Goal: Task Accomplishment & Management: Manage account settings

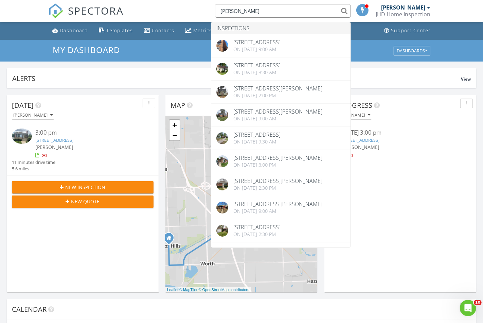
click at [260, 12] on input "[PERSON_NAME]" at bounding box center [283, 11] width 136 height 14
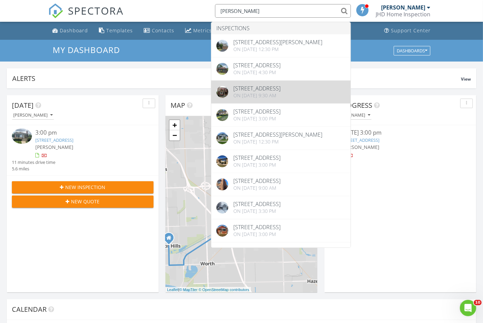
scroll to position [4, 0]
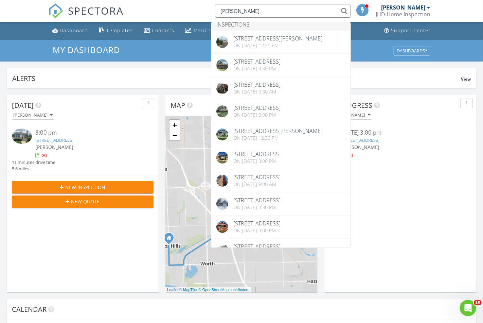
type input "[PERSON_NAME]"
click at [182, 7] on div "SPECTORA [PERSON_NAME] Inspections [STREET_ADDRESS][PERSON_NAME] On [DATE] 12:3…" at bounding box center [241, 11] width 387 height 22
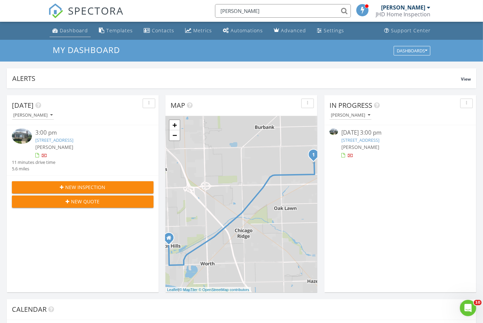
click at [77, 34] on link "Dashboard" at bounding box center [70, 30] width 41 height 13
click at [43, 155] on div at bounding box center [44, 155] width 5 height 5
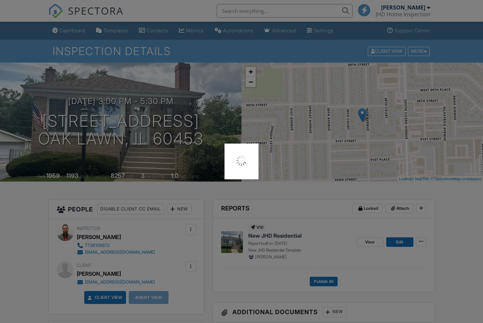
scroll to position [328, 0]
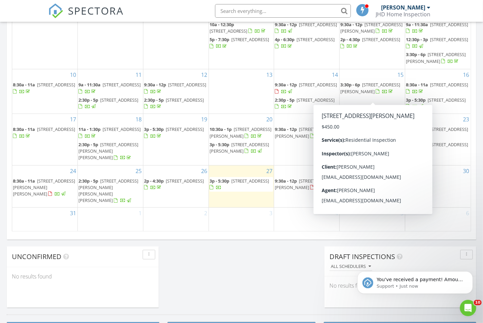
scroll to position [388, 0]
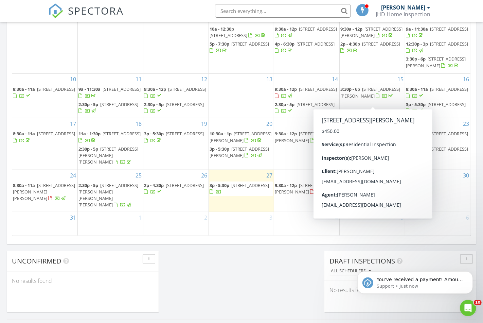
click at [454, 221] on div "6" at bounding box center [437, 223] width 65 height 23
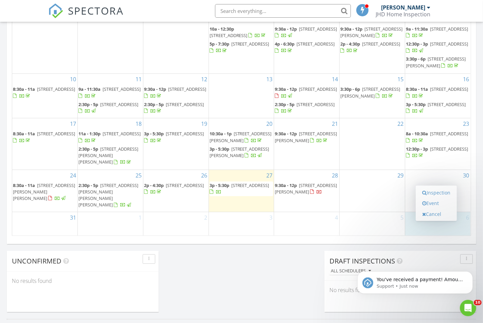
click at [383, 224] on div "5" at bounding box center [372, 223] width 65 height 23
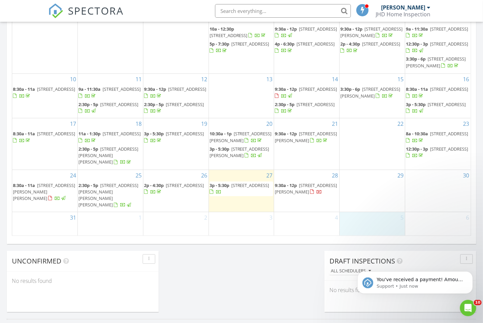
click at [368, 169] on div "22" at bounding box center [372, 143] width 65 height 51
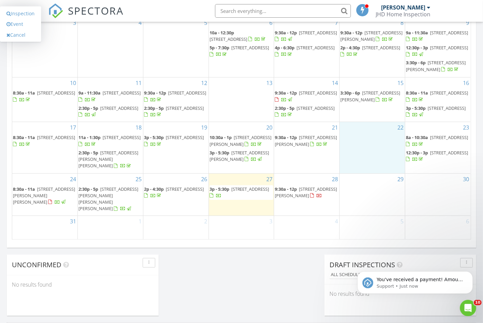
scroll to position [380, 0]
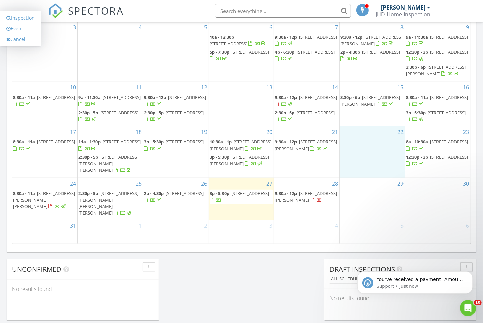
click at [370, 240] on div "5" at bounding box center [372, 231] width 65 height 23
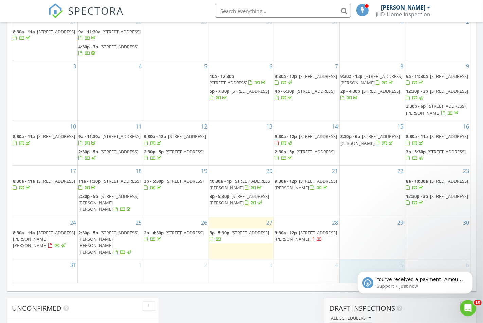
scroll to position [459, 0]
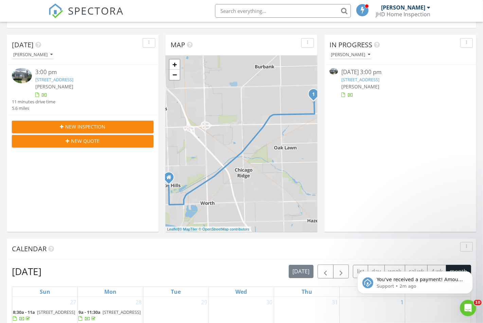
scroll to position [0, 0]
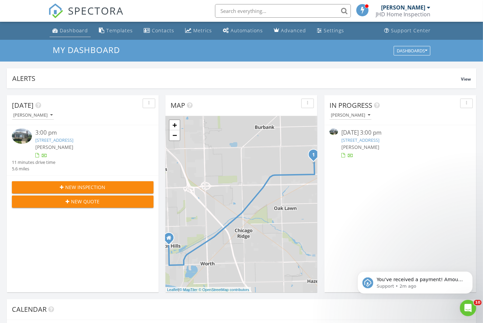
click at [74, 30] on div "Dashboard" at bounding box center [74, 30] width 28 height 6
click at [468, 273] on button "Dismiss notification" at bounding box center [470, 272] width 9 height 9
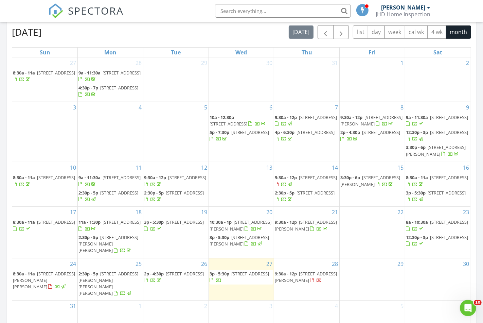
scroll to position [222, 0]
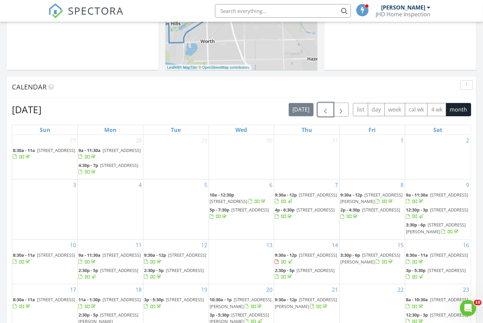
click at [322, 112] on span "button" at bounding box center [325, 110] width 8 height 8
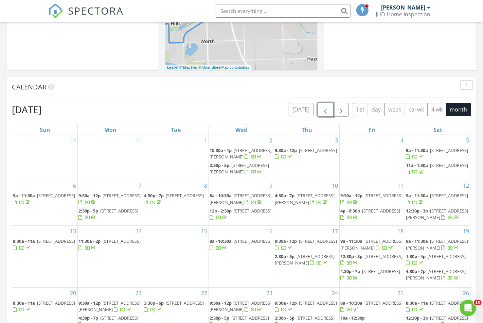
click at [324, 106] on span "button" at bounding box center [325, 110] width 8 height 8
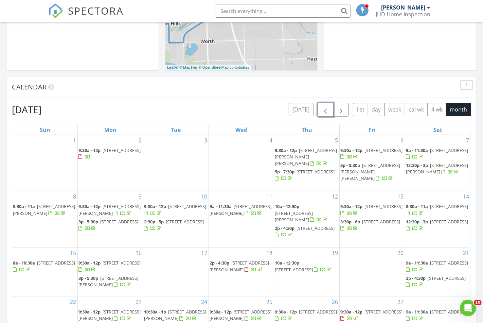
click at [325, 106] on span "button" at bounding box center [325, 110] width 8 height 8
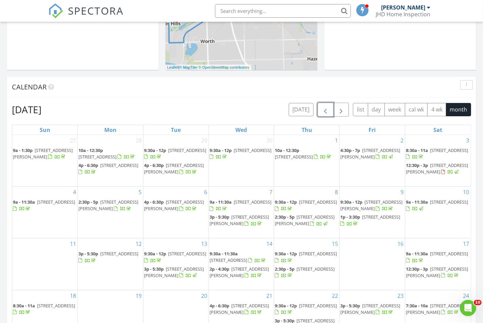
click at [325, 106] on span "button" at bounding box center [325, 110] width 8 height 8
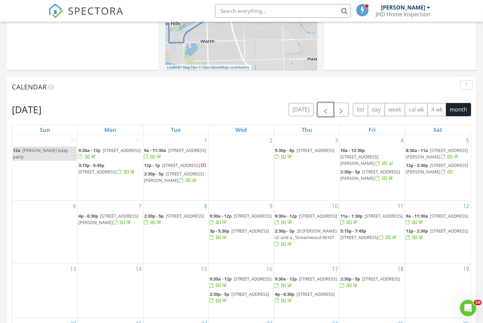
click at [325, 106] on span "button" at bounding box center [325, 110] width 8 height 8
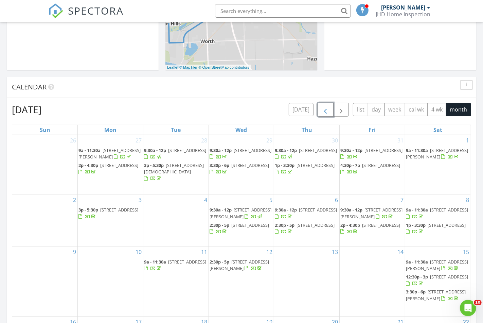
click at [325, 106] on span "button" at bounding box center [325, 110] width 8 height 8
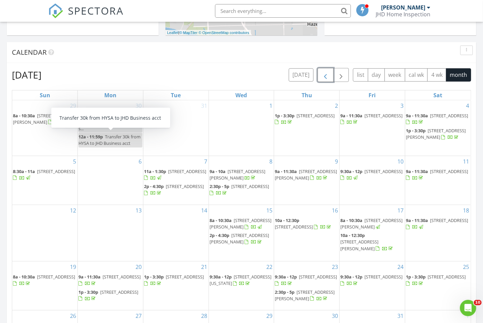
scroll to position [258, 0]
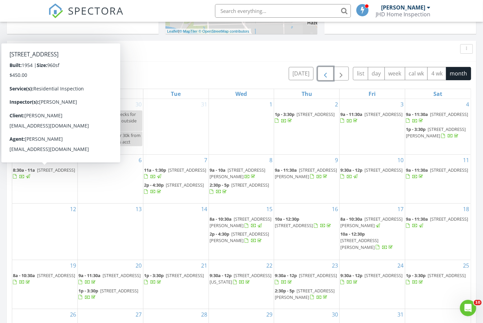
click at [30, 169] on span "8:30a - 11a" at bounding box center [24, 170] width 22 height 6
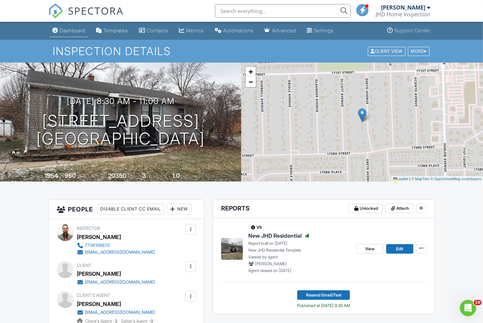
click at [71, 30] on div "Dashboard" at bounding box center [72, 31] width 26 height 6
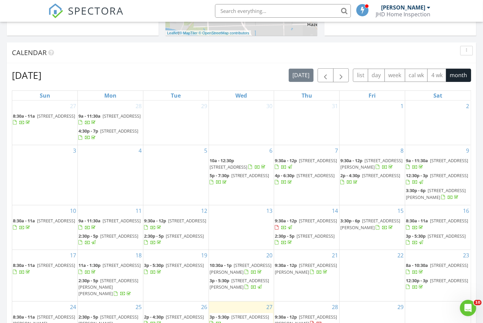
scroll to position [371, 0]
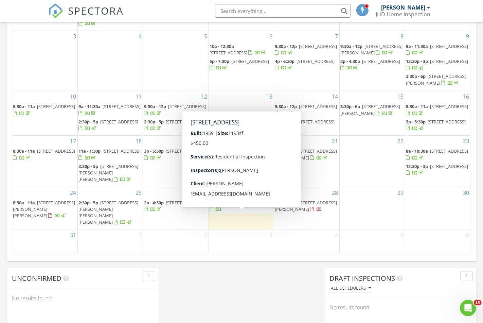
click at [252, 206] on span "9020 49th Ave, Oak Lawn 60453" at bounding box center [250, 202] width 38 height 6
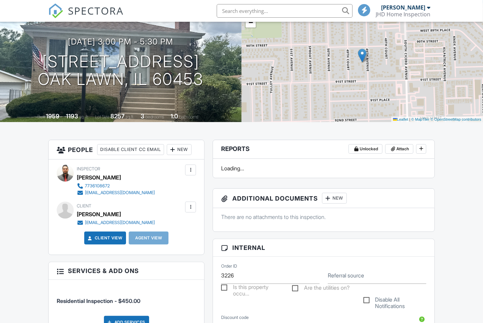
click at [167, 155] on div "New" at bounding box center [179, 149] width 25 height 11
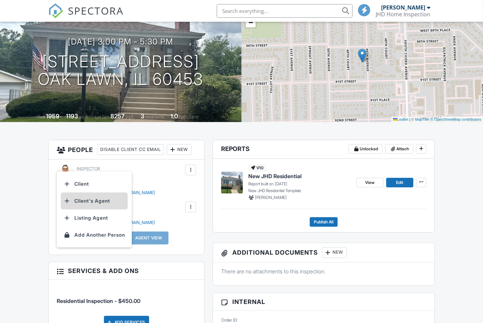
click at [94, 201] on li "Client's Agent" at bounding box center [94, 200] width 67 height 17
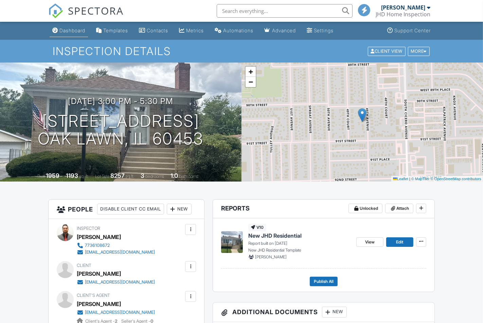
click at [60, 34] on link "Dashboard" at bounding box center [69, 30] width 38 height 13
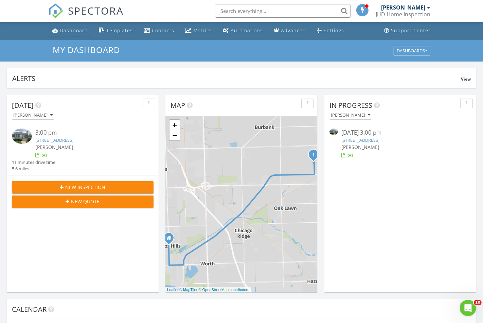
click at [73, 22] on div "SPECTORA" at bounding box center [85, 11] width 75 height 22
click at [70, 30] on div "Dashboard" at bounding box center [74, 30] width 28 height 6
click at [366, 141] on link "9020 49th Ave, Oak Lawn, IL 60453" at bounding box center [360, 140] width 38 height 6
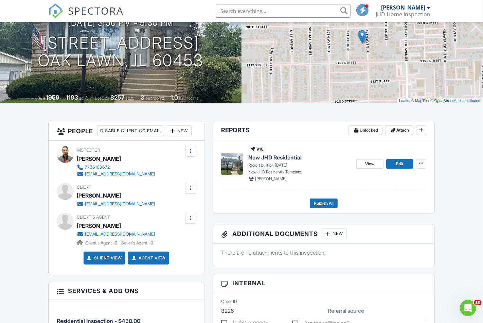
scroll to position [4, 0]
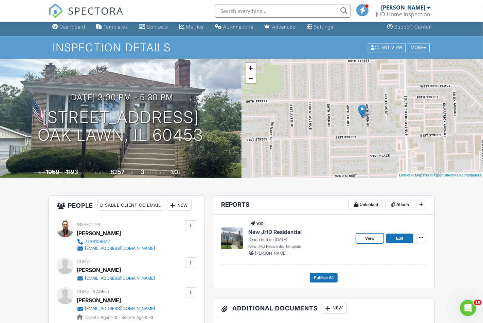
click at [366, 239] on span "View" at bounding box center [370, 238] width 10 height 7
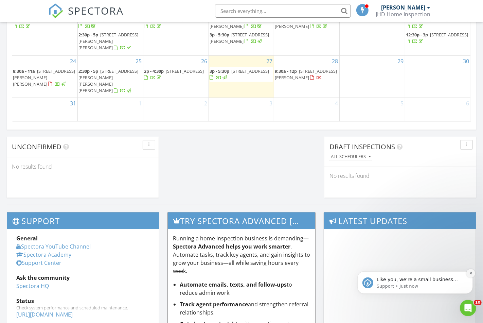
click at [471, 271] on icon "Dismiss notification" at bounding box center [471, 273] width 4 height 4
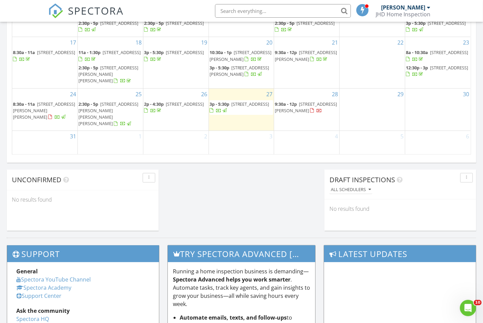
scroll to position [444, 0]
